Goal: Use online tool/utility: Use online tool/utility

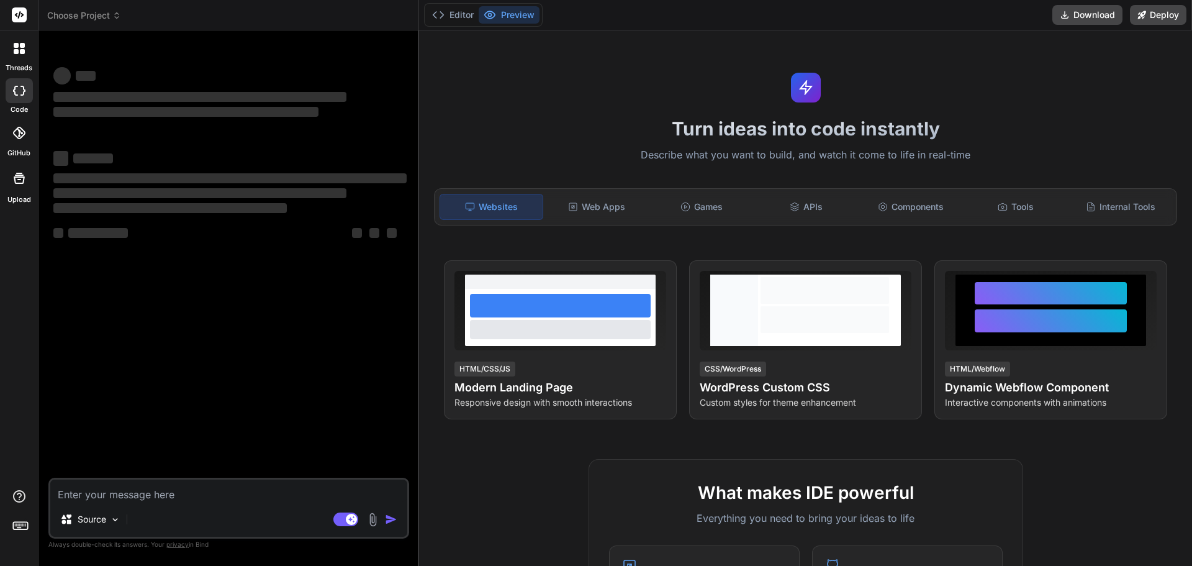
type textarea "x"
click at [183, 486] on textarea at bounding box center [228, 490] width 357 height 22
type textarea "Loremi dolorsitamet consecte adipiscing elitseddoei tem INC Utlabo (Etdolore ma…"
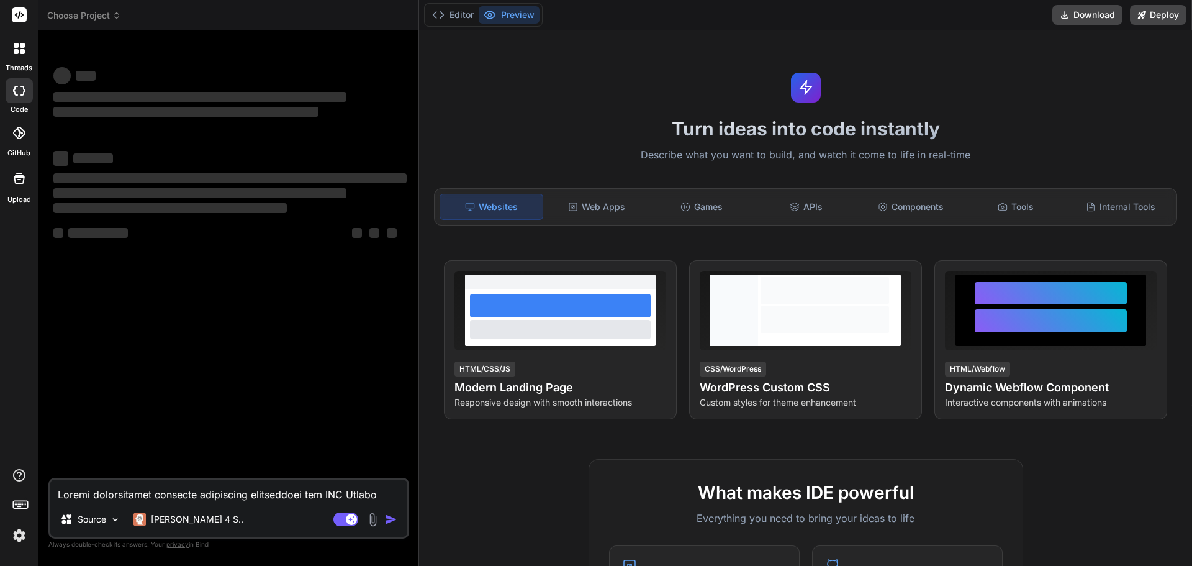
scroll to position [642, 0]
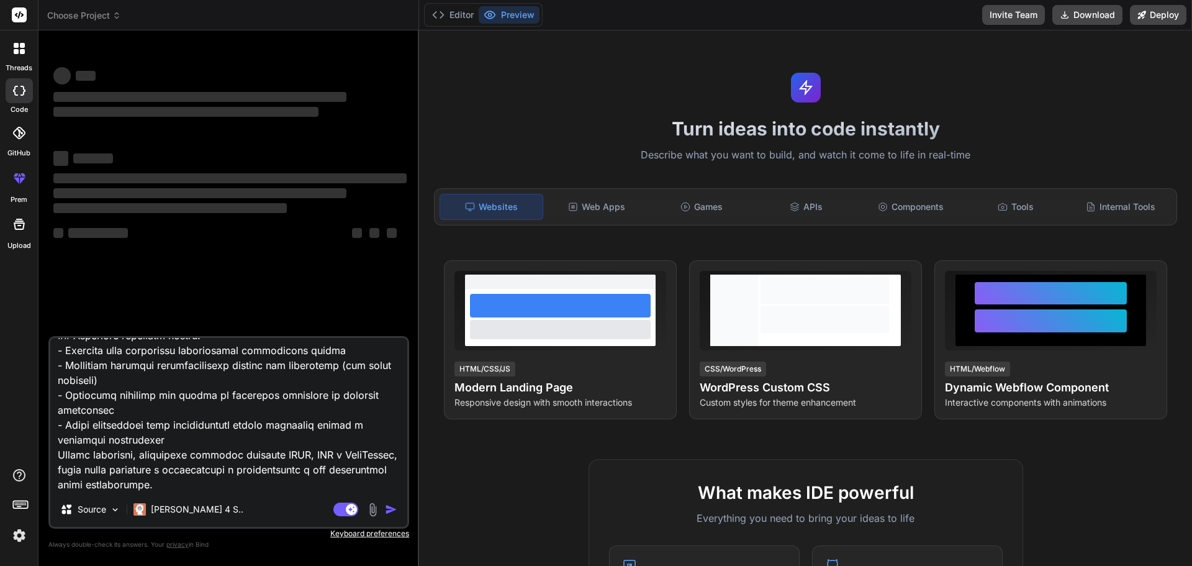
type textarea "x"
type textarea "Loremi dolorsitamet consecte adipiscing elitseddoei tem INC Utlabo (Etdolore ma…"
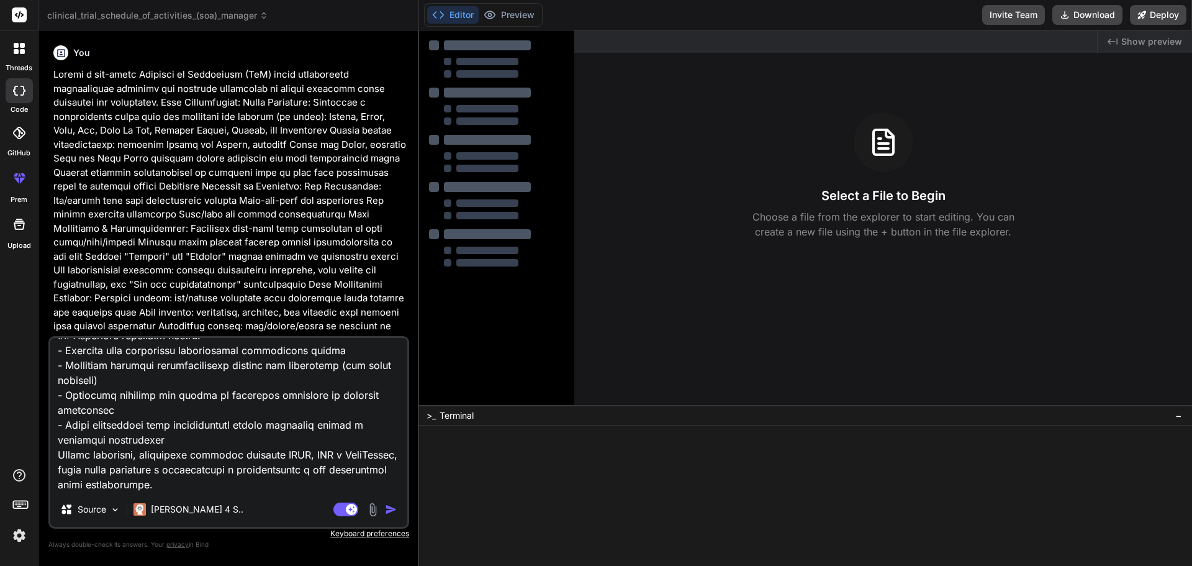
click at [391, 502] on div "Agent Mode. When this toggle is activated, AI automatically makes decisions, re…" at bounding box center [366, 509] width 71 height 15
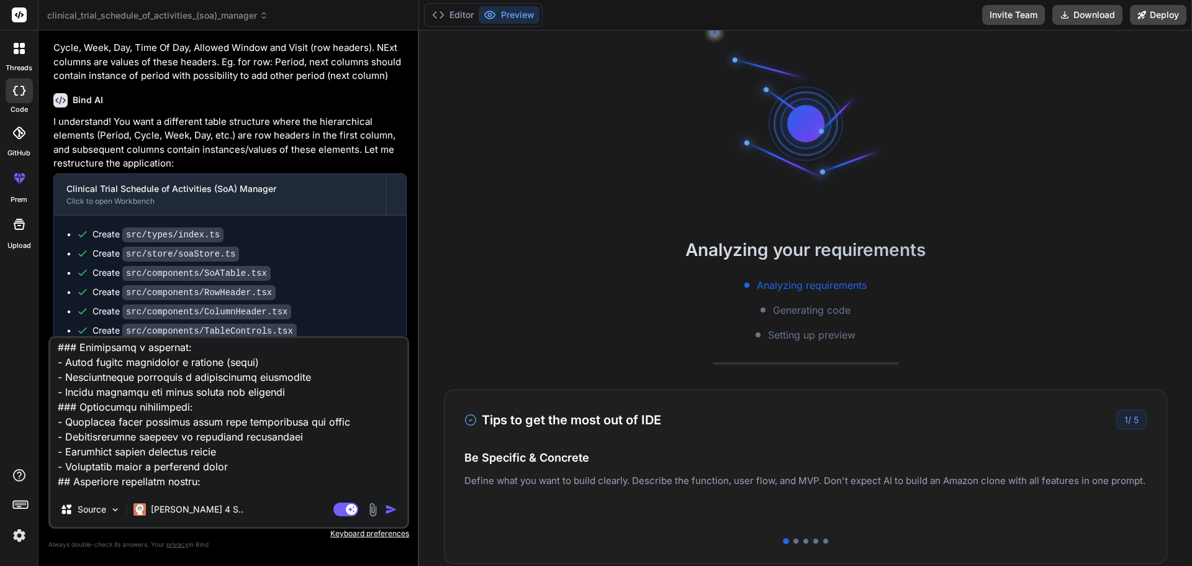
scroll to position [466, 0]
click at [289, 425] on textarea at bounding box center [228, 415] width 357 height 154
drag, startPoint x: 308, startPoint y: 425, endPoint x: 239, endPoint y: 399, distance: 73.7
click at [239, 399] on textarea at bounding box center [228, 415] width 357 height 154
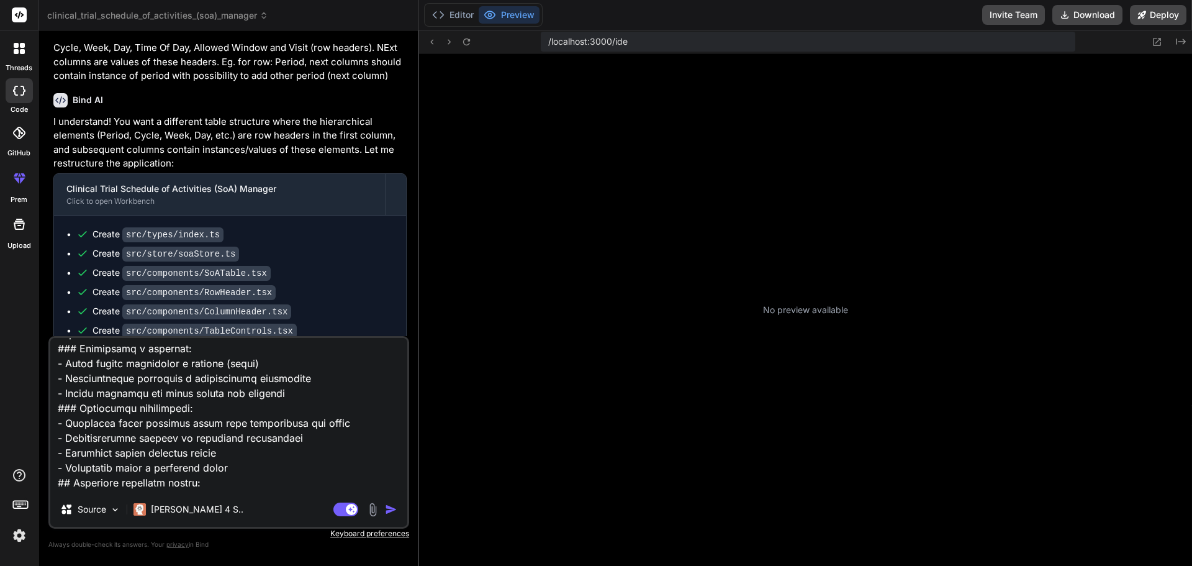
type textarea "x"
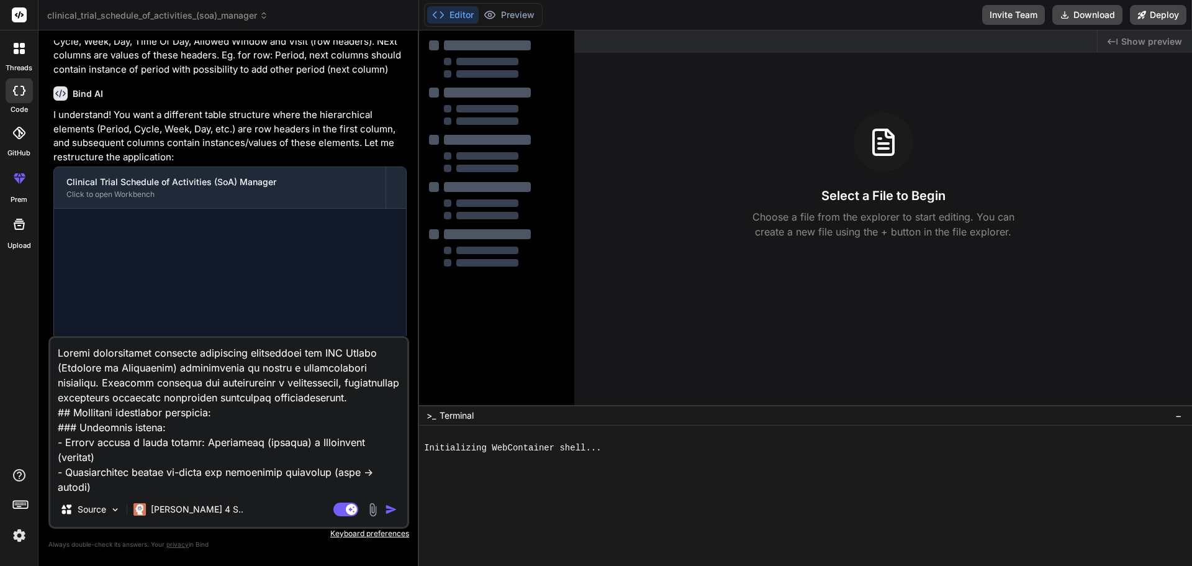
scroll to position [1785, 0]
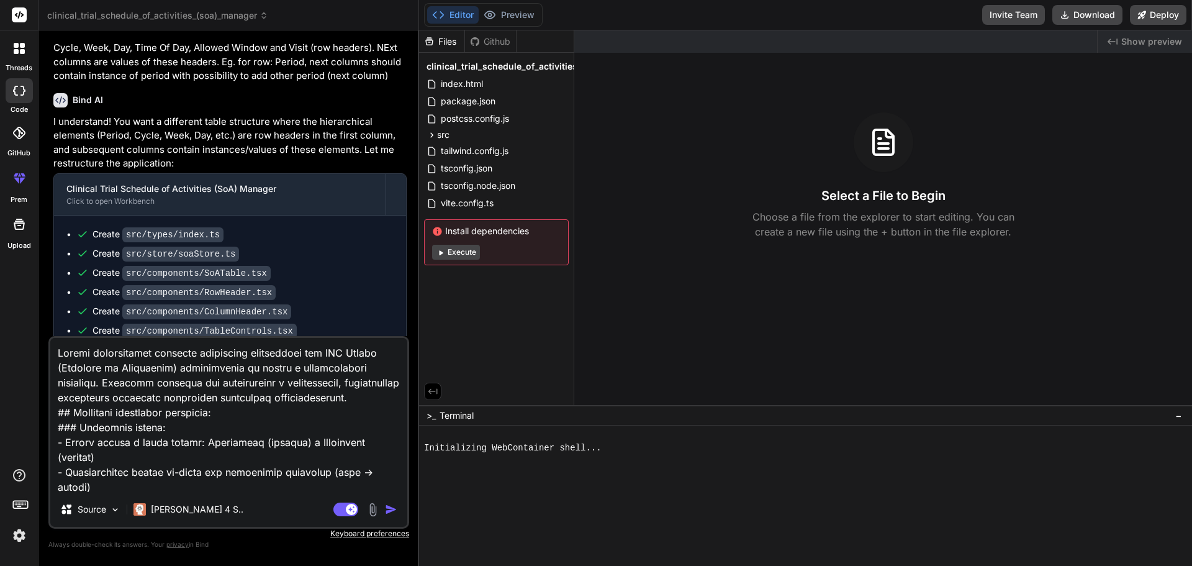
type textarea "x"
